Goal: Task Accomplishment & Management: Manage account settings

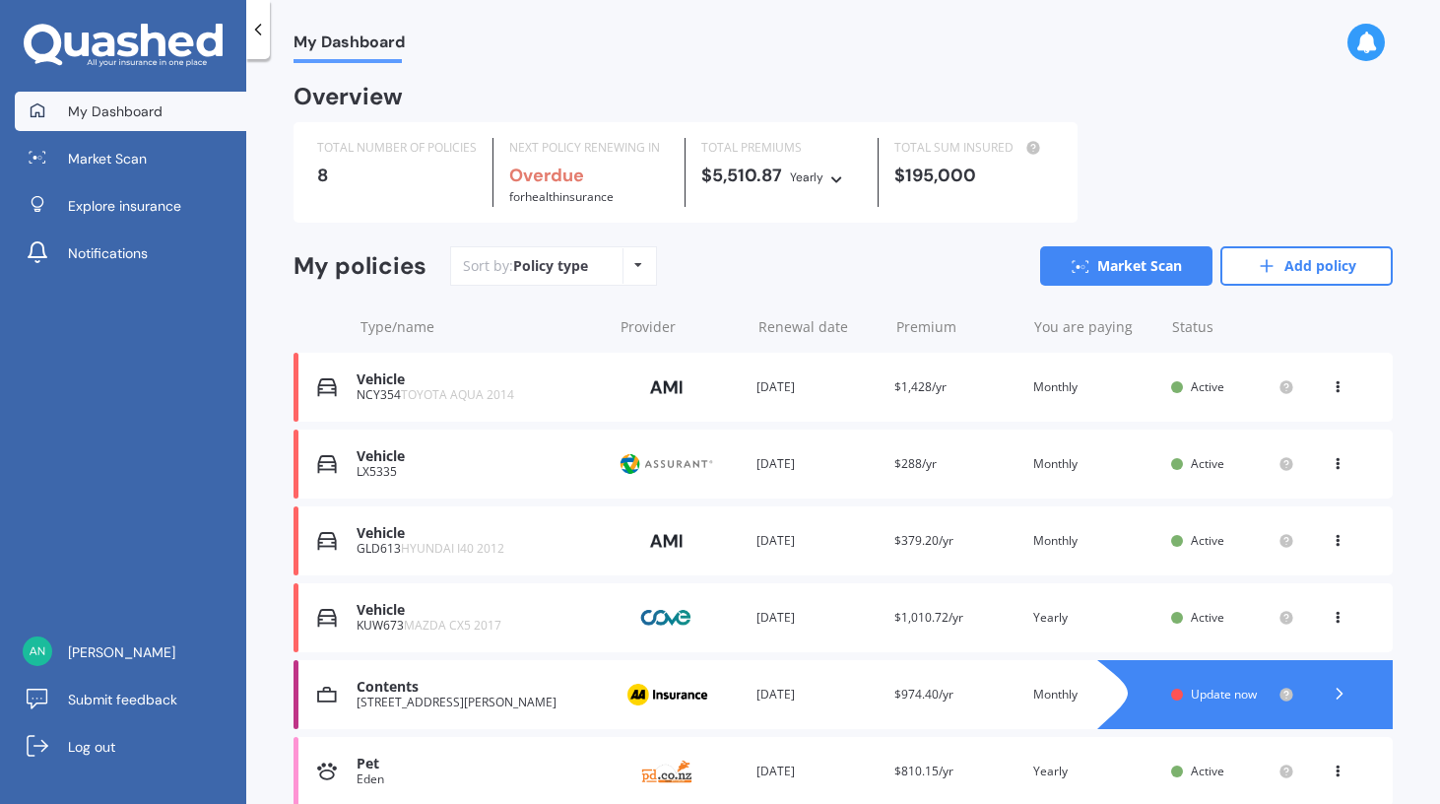
click at [1045, 57] on div "My Dashboard" at bounding box center [842, 31] width 1193 height 63
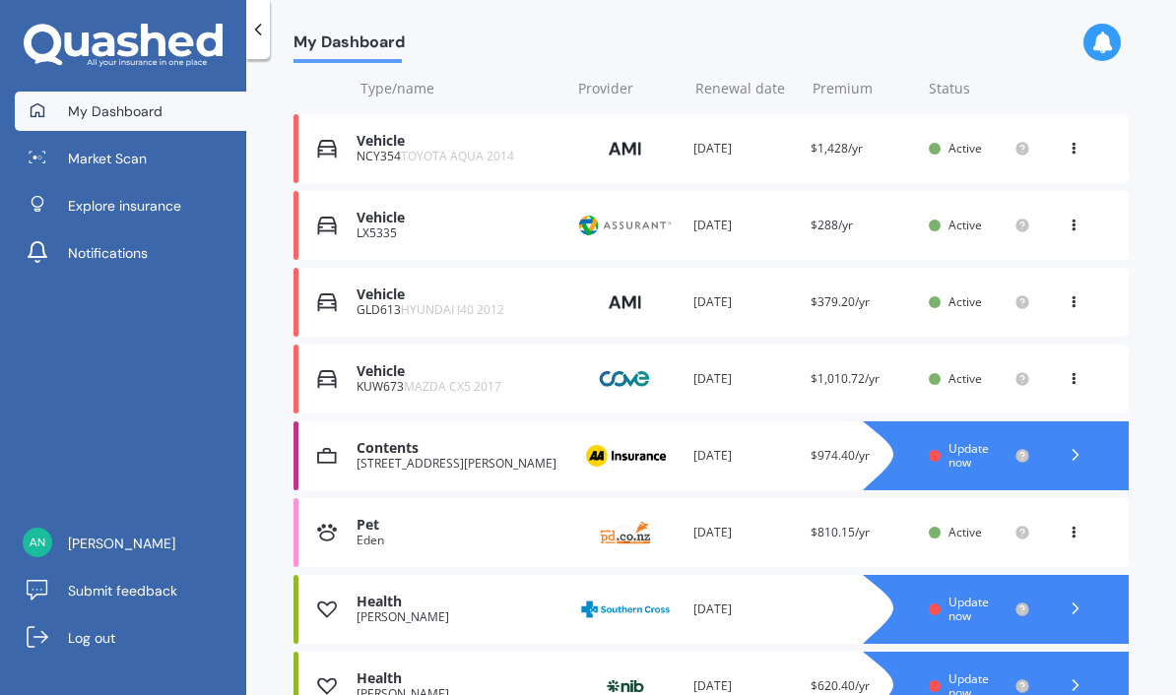
click at [494, 457] on div "[STREET_ADDRESS][PERSON_NAME]" at bounding box center [458, 464] width 204 height 14
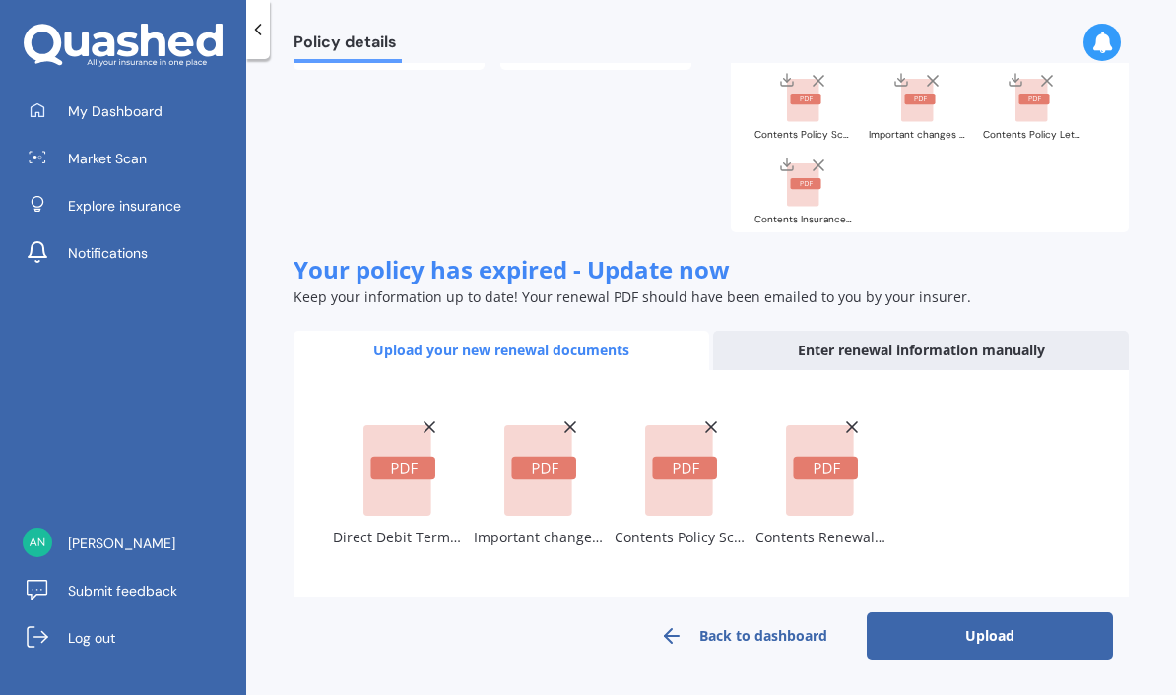
scroll to position [319, 0]
click at [977, 640] on button "Upload" at bounding box center [990, 636] width 246 height 47
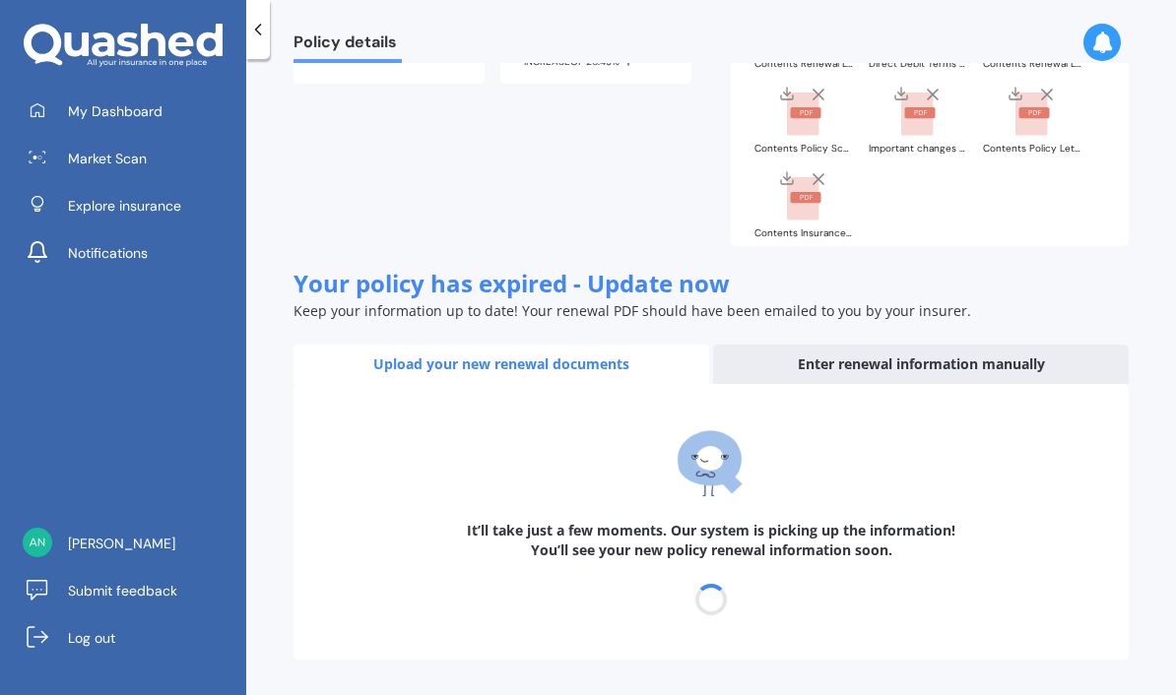
scroll to position [305, 0]
select select "04"
select select "10"
select select "2026"
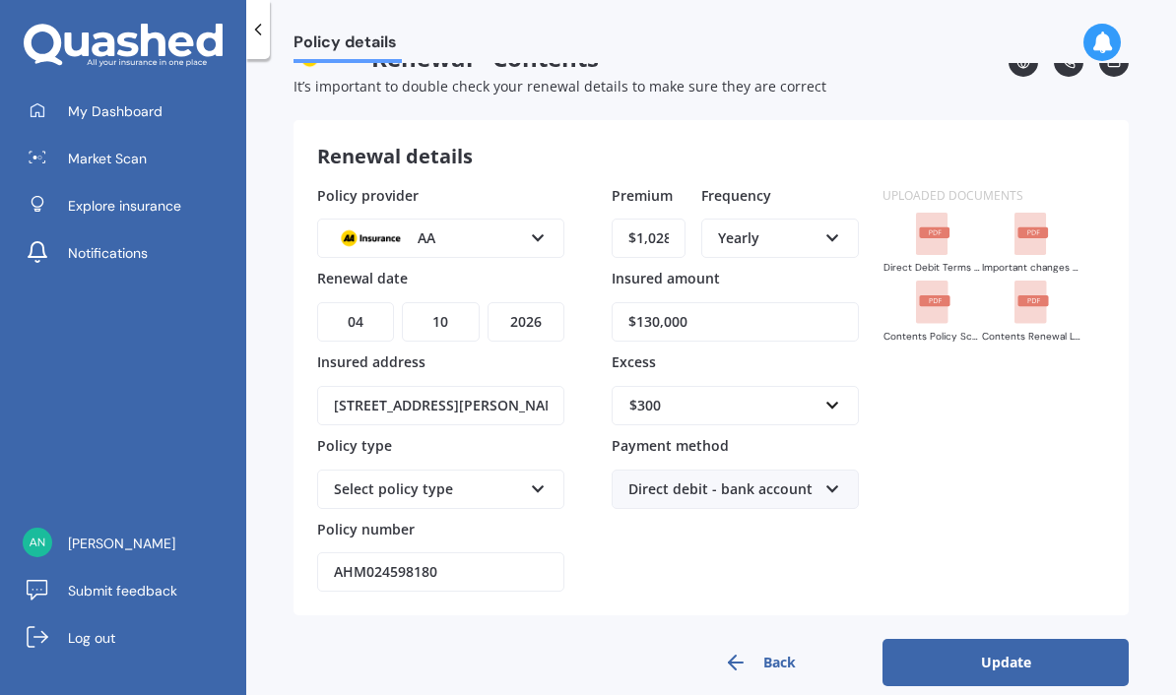
scroll to position [69, 0]
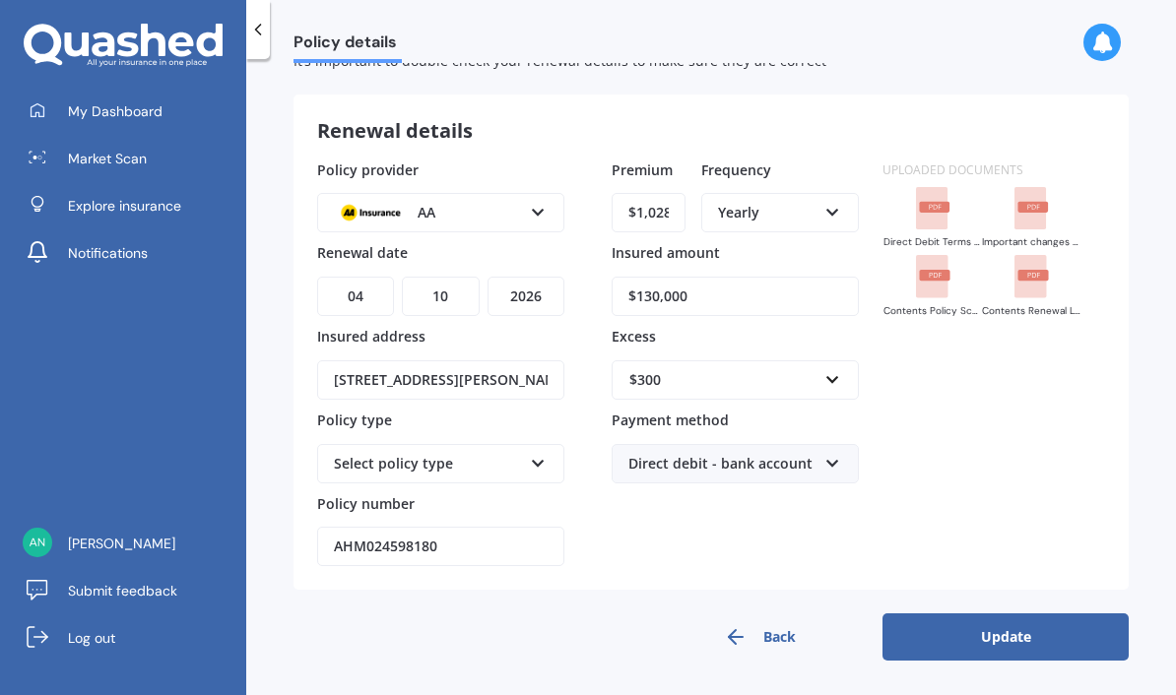
click at [1000, 639] on button "Update" at bounding box center [1005, 636] width 246 height 47
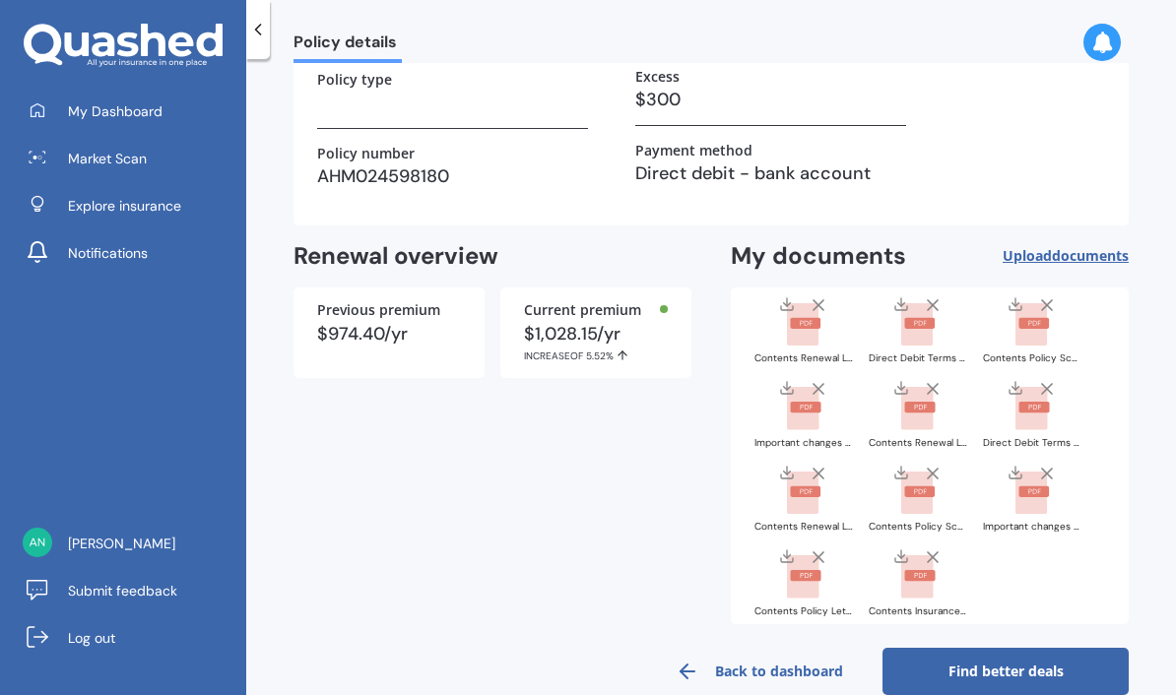
scroll to position [0, 0]
